Goal: Task Accomplishment & Management: Manage account settings

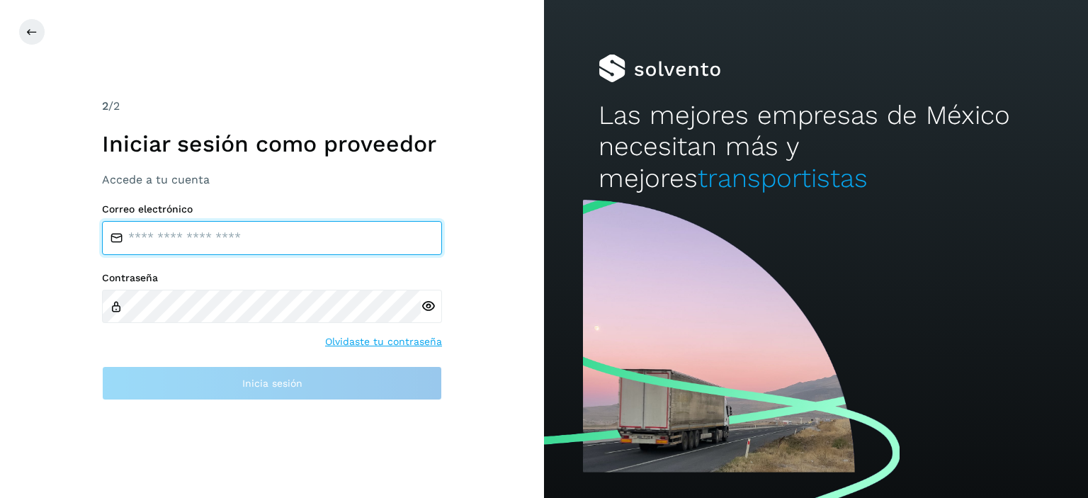
drag, startPoint x: 238, startPoint y: 233, endPoint x: 201, endPoint y: 232, distance: 36.9
click at [201, 232] on input "email" at bounding box center [272, 238] width 340 height 34
type input "**********"
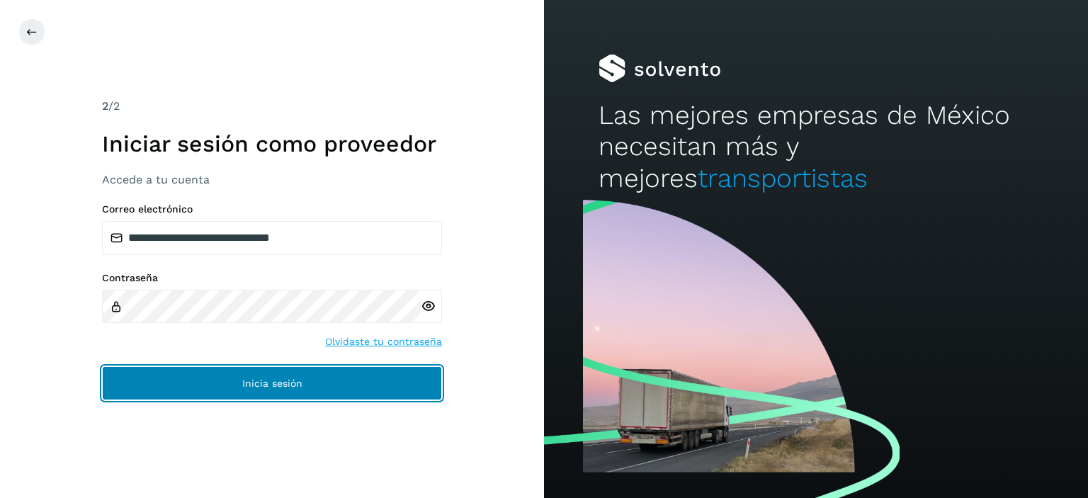
click at [272, 382] on span "Inicia sesión" at bounding box center [272, 383] width 60 height 10
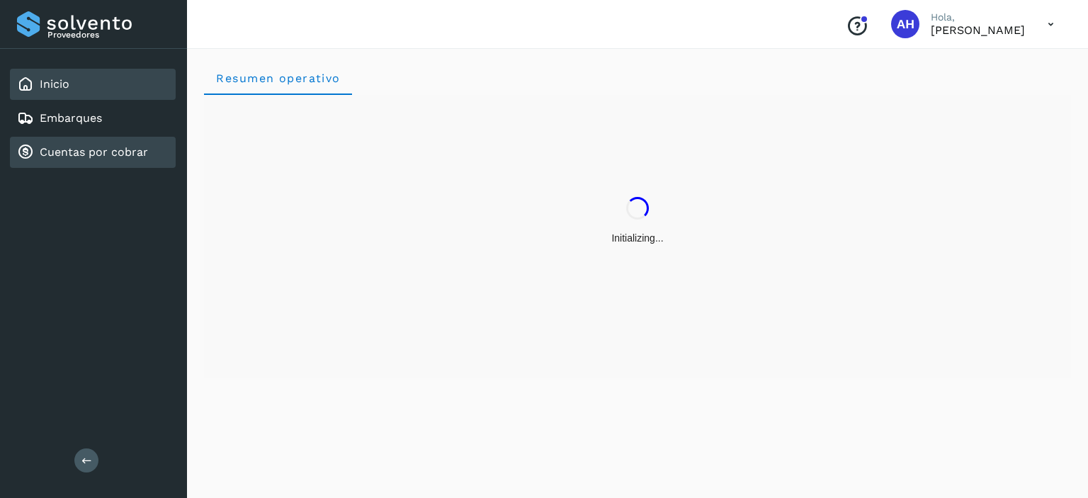
click at [153, 149] on div "Cuentas por cobrar" at bounding box center [93, 152] width 166 height 31
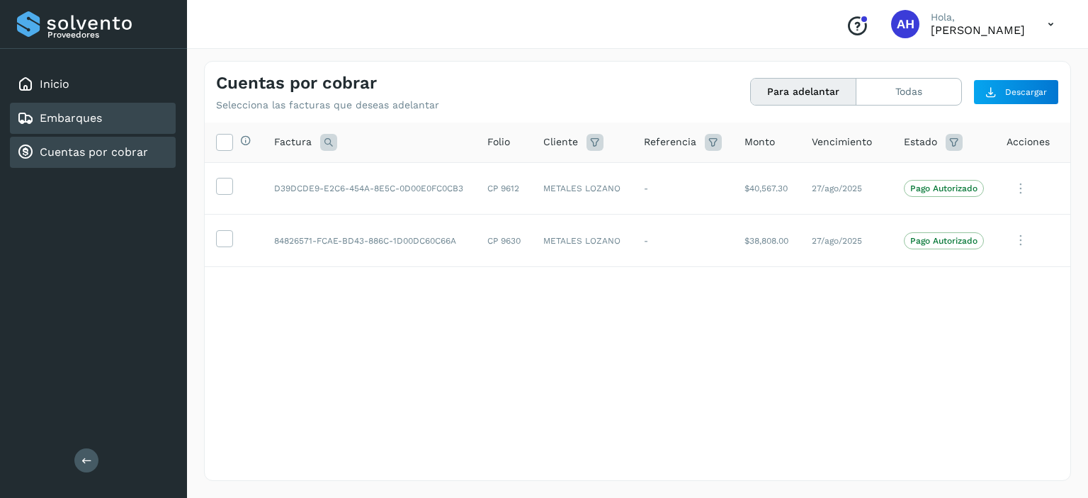
click at [103, 118] on div "Embarques" at bounding box center [93, 118] width 166 height 31
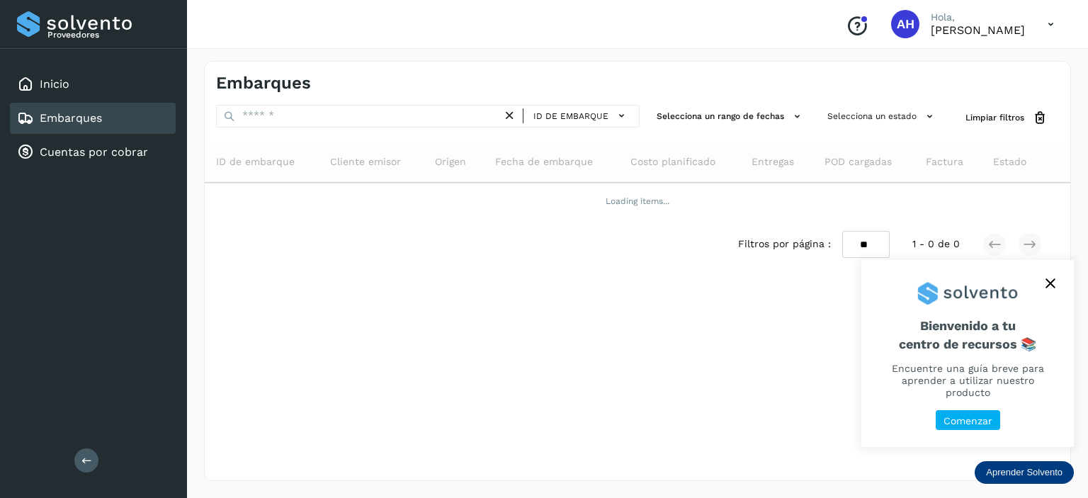
click at [1053, 288] on icon "close," at bounding box center [1049, 283] width 9 height 9
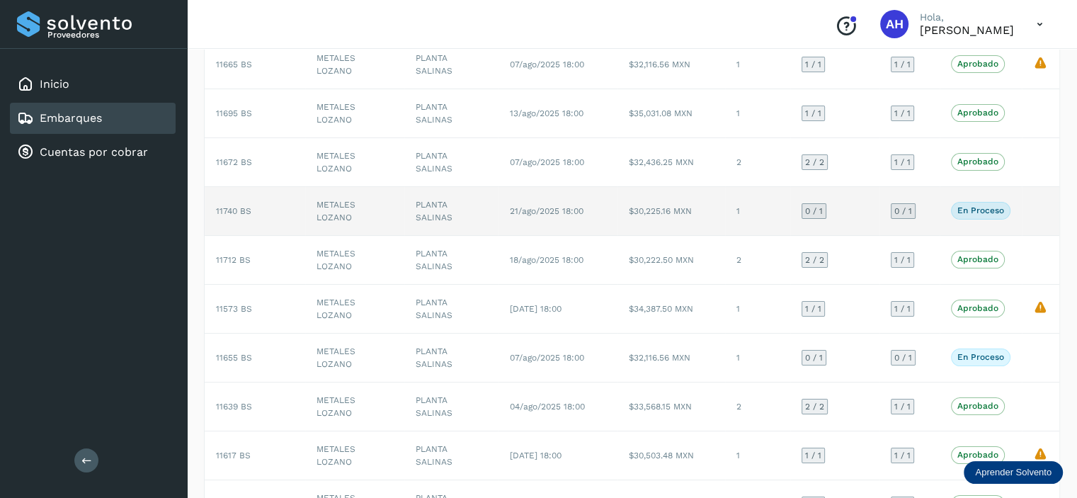
scroll to position [71, 0]
